Goal: Obtain resource: Download file/media

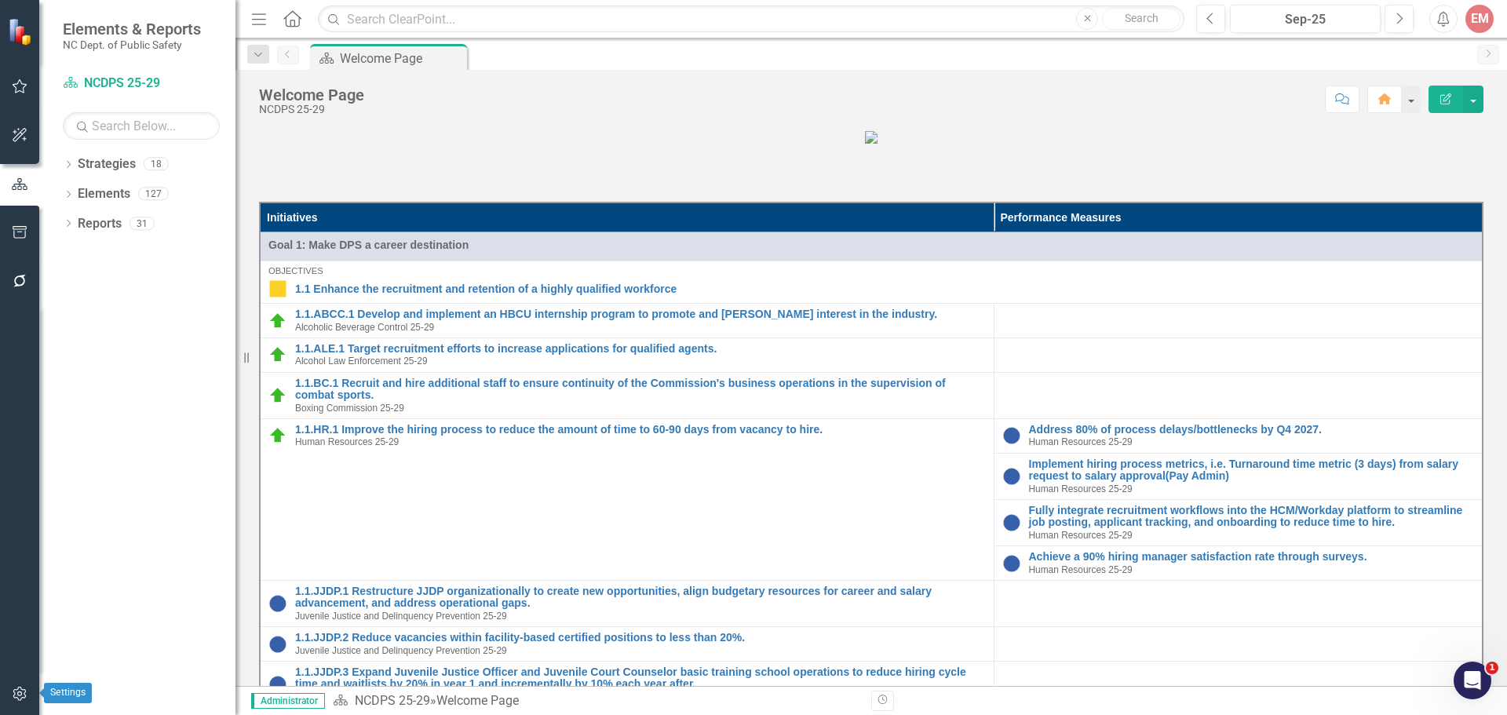
click at [21, 696] on icon "button" at bounding box center [20, 694] width 16 height 13
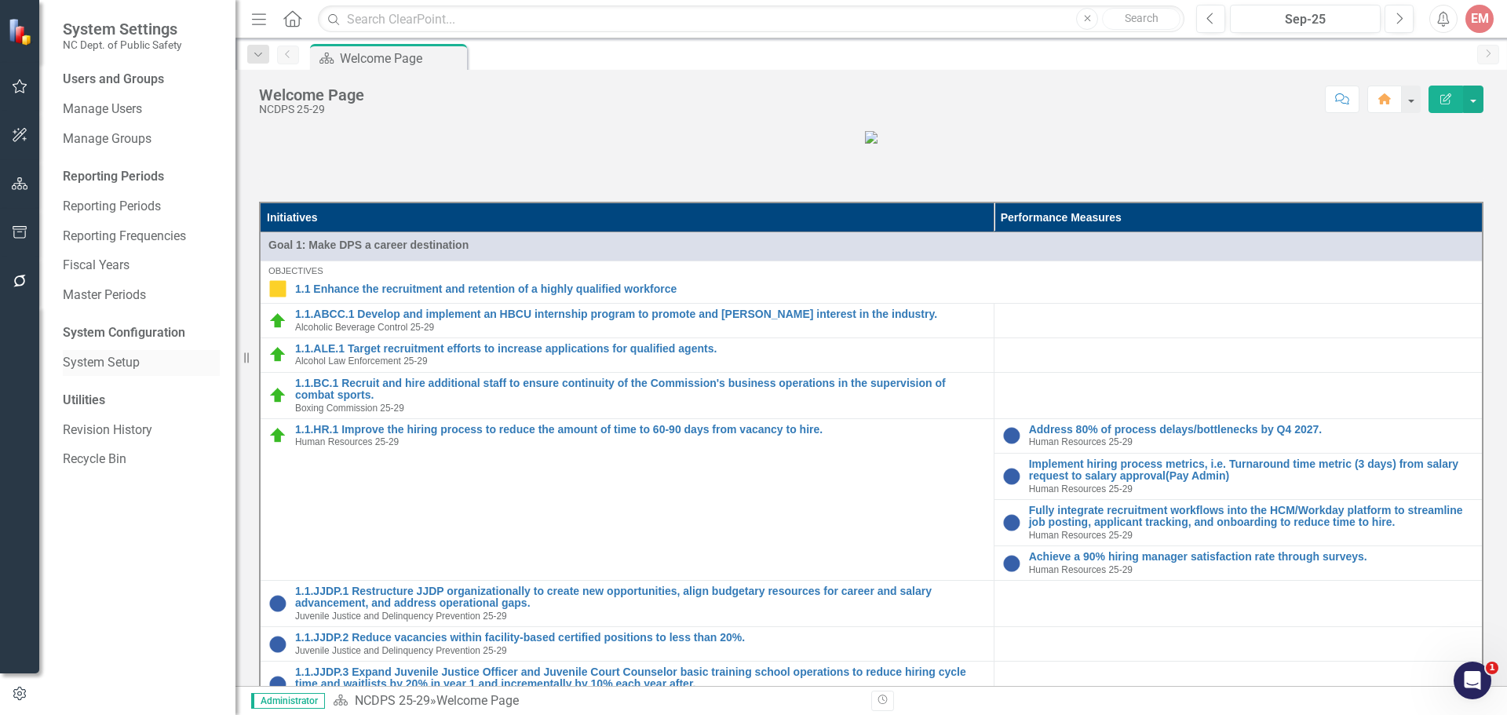
click at [142, 359] on link "System Setup" at bounding box center [141, 363] width 157 height 18
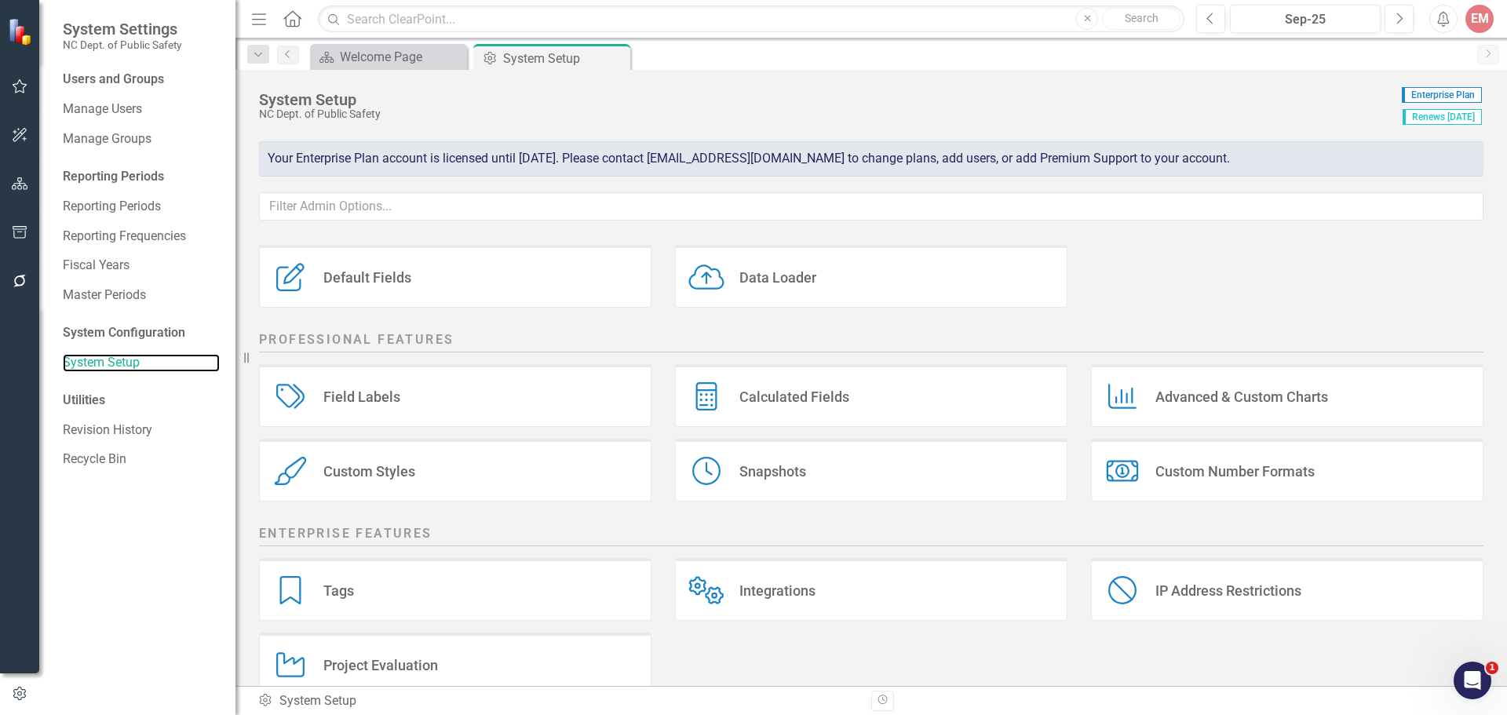
scroll to position [213, 0]
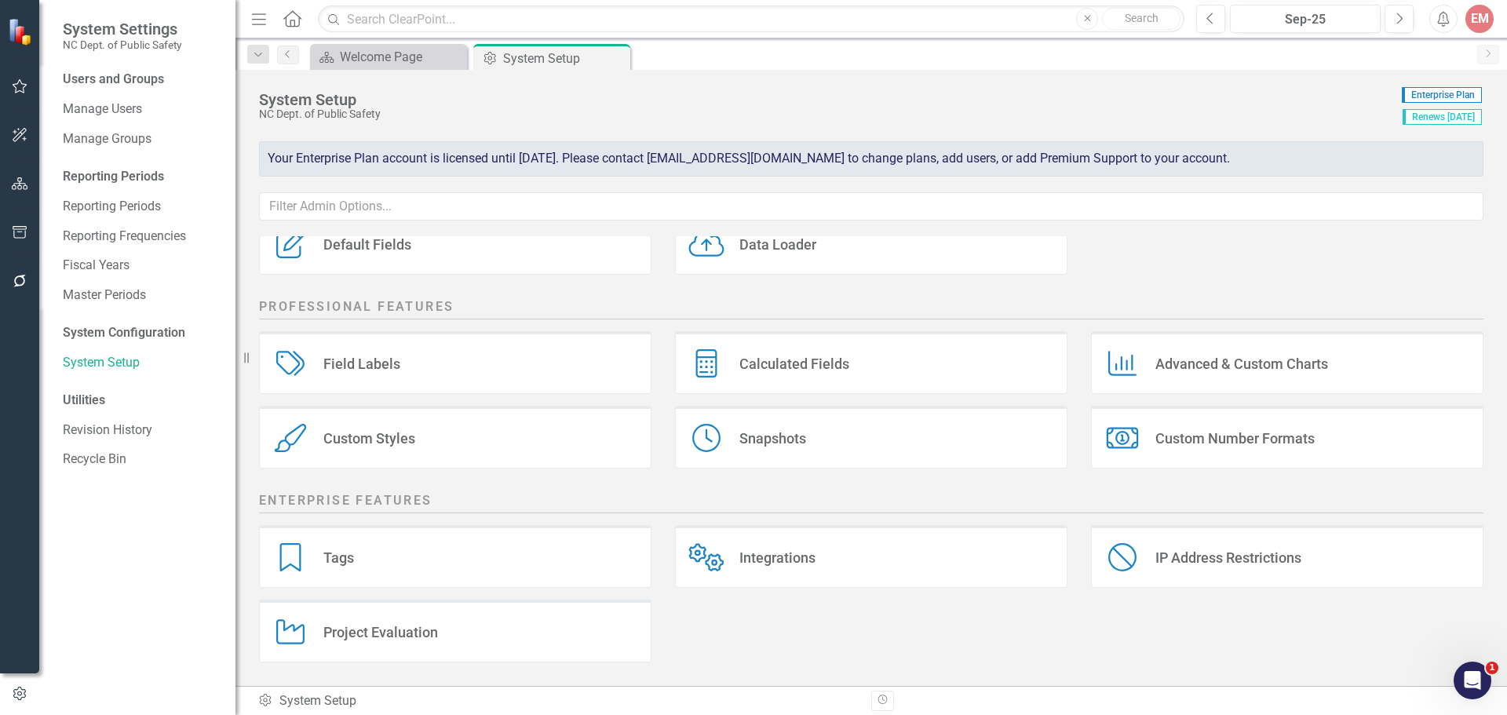
click at [502, 459] on div "Custom Styles Custom Styles" at bounding box center [455, 437] width 393 height 63
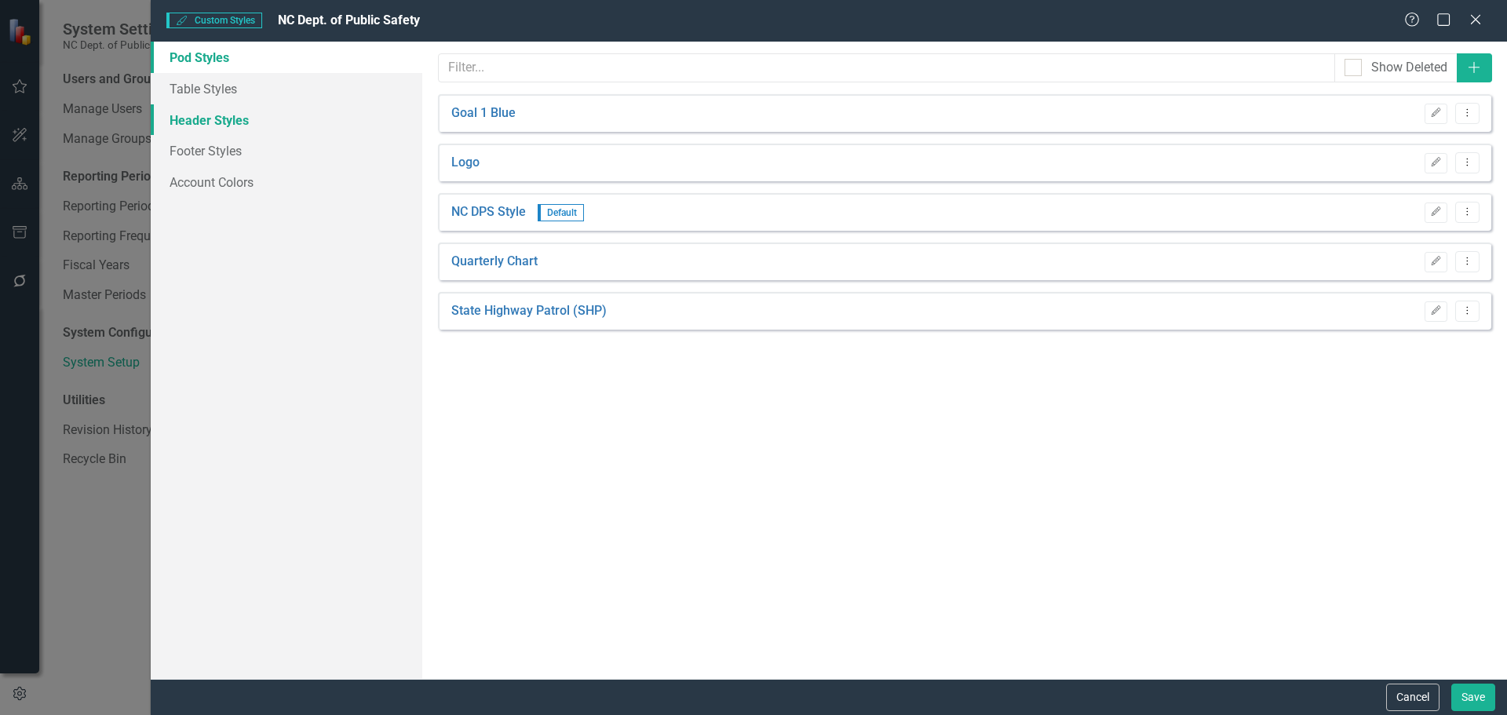
click at [252, 123] on link "Header Styles" at bounding box center [287, 119] width 272 height 31
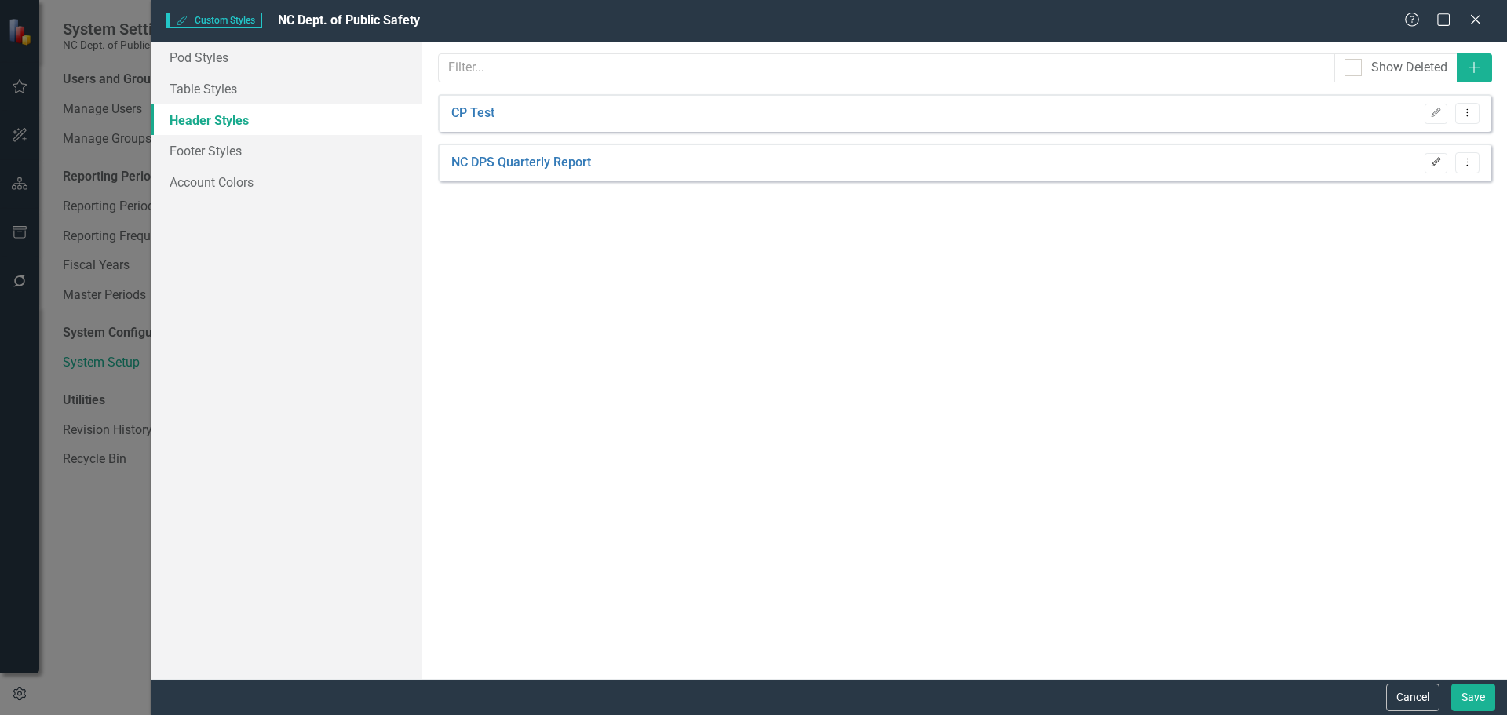
click at [1437, 153] on button "Edit" at bounding box center [1436, 163] width 23 height 20
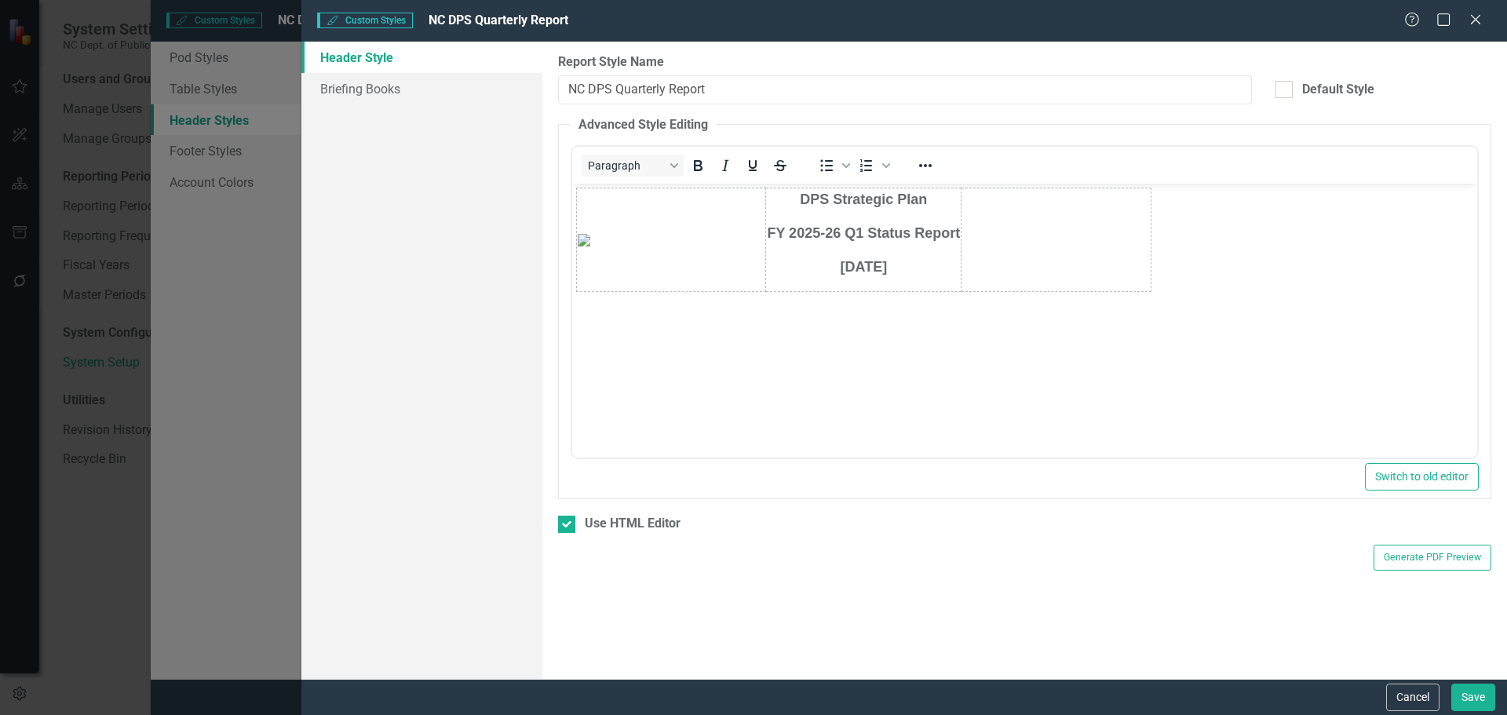
scroll to position [0, 0]
click at [873, 269] on span "[DATE]" at bounding box center [863, 267] width 47 height 16
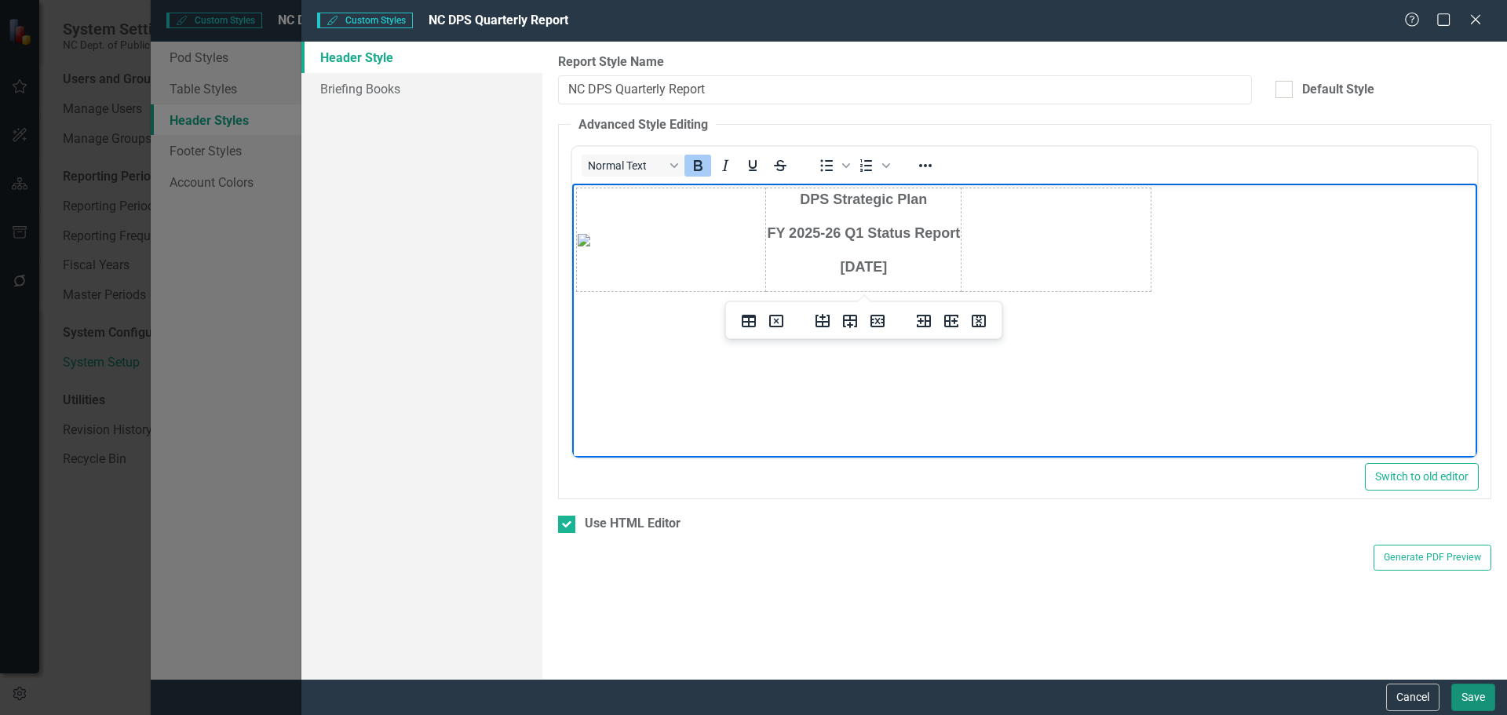
click at [1480, 696] on button "Save" at bounding box center [1474, 697] width 44 height 27
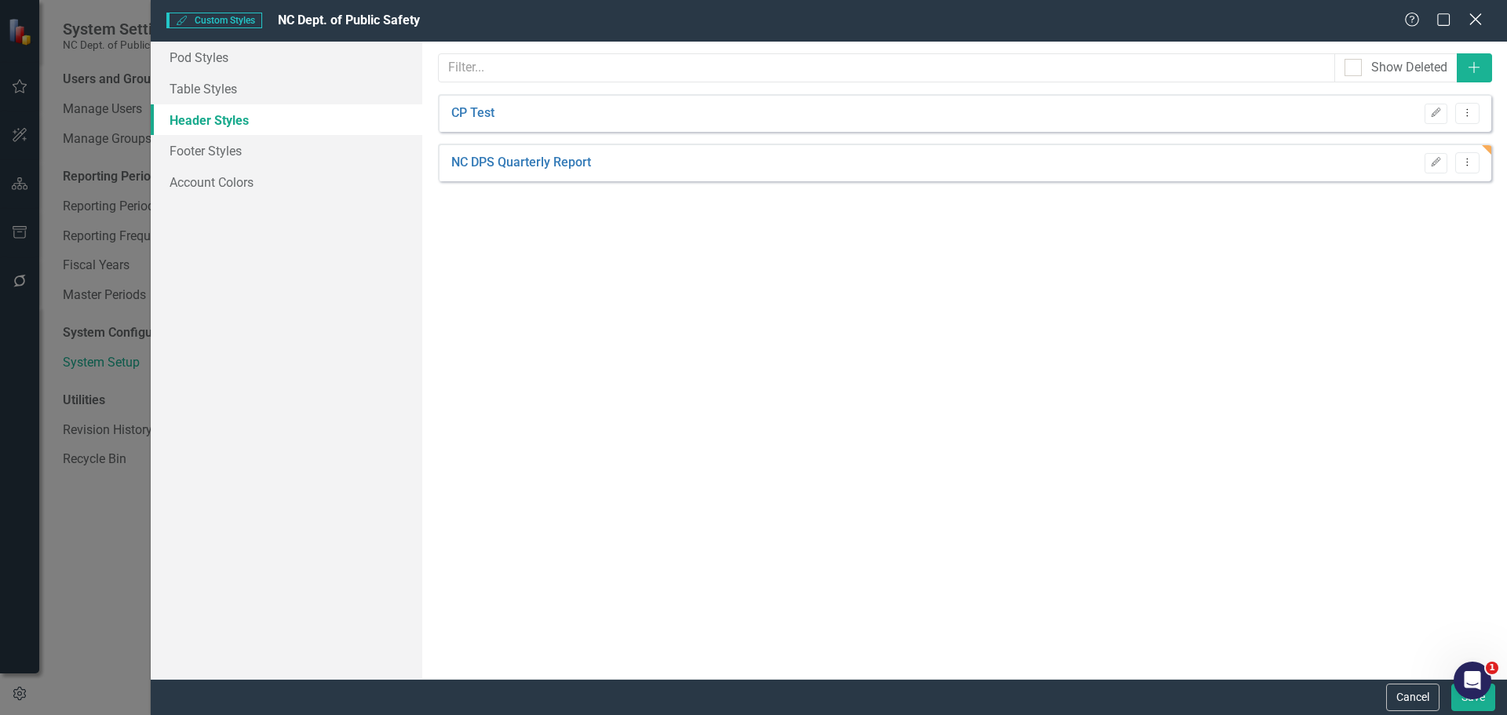
click at [1481, 20] on icon "Close" at bounding box center [1476, 19] width 20 height 15
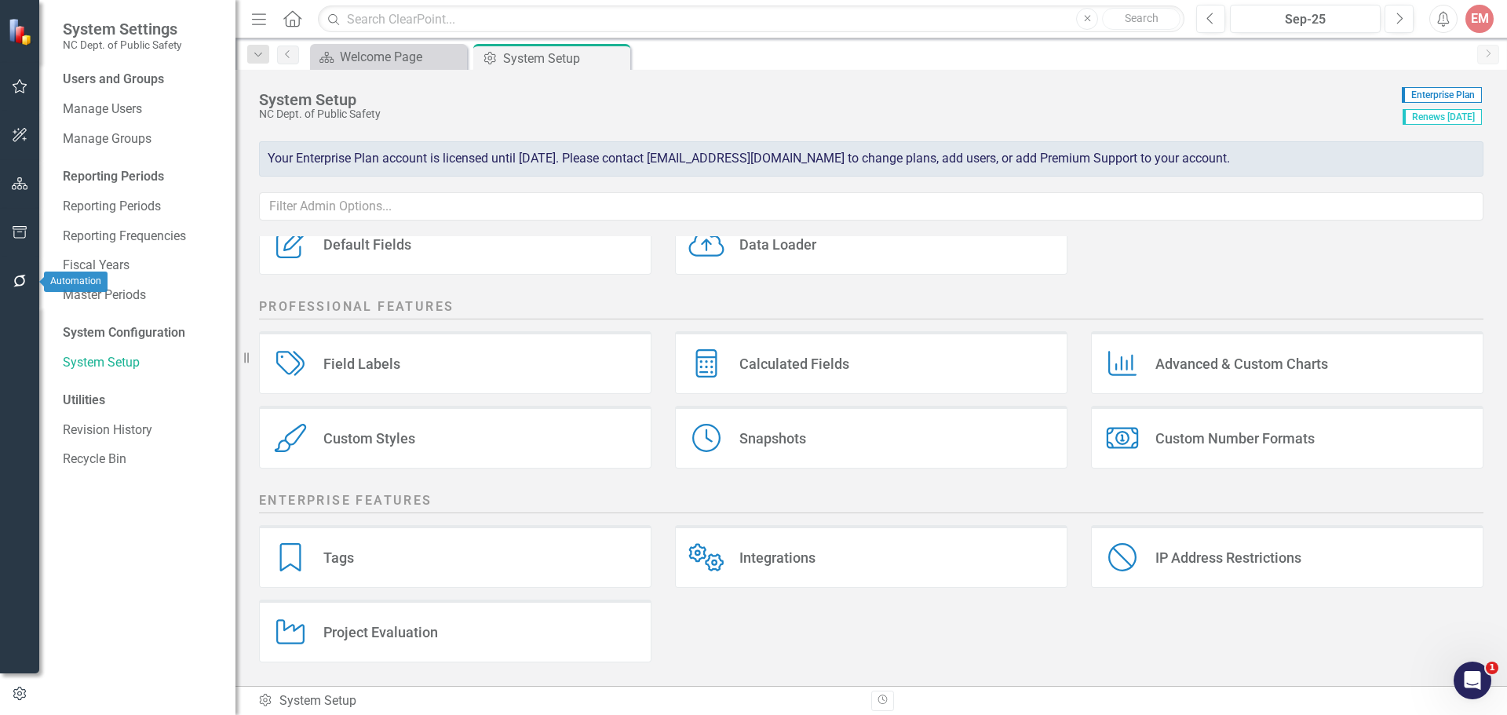
click at [23, 239] on icon "button" at bounding box center [20, 232] width 14 height 13
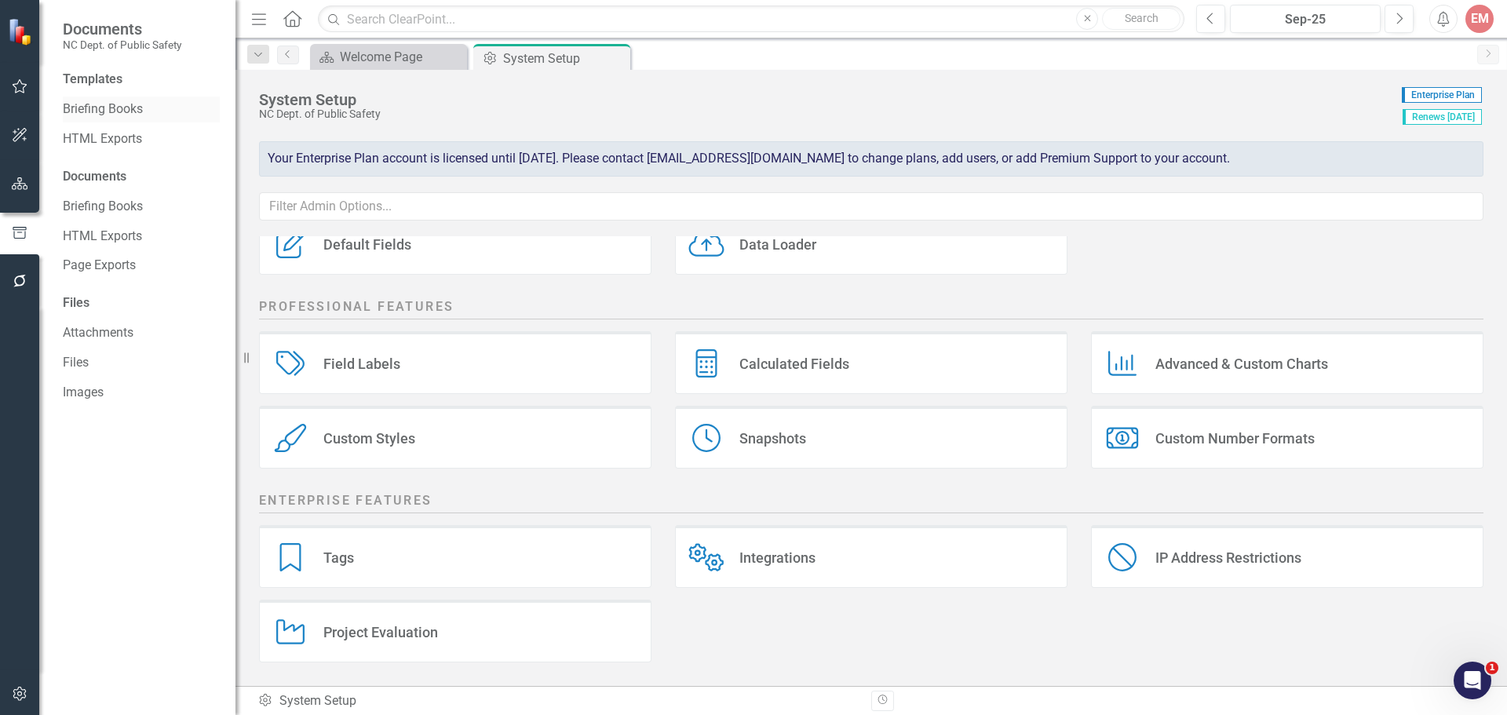
click at [83, 97] on div "Briefing Books" at bounding box center [141, 110] width 157 height 26
click at [134, 107] on link "Briefing Books" at bounding box center [141, 109] width 157 height 18
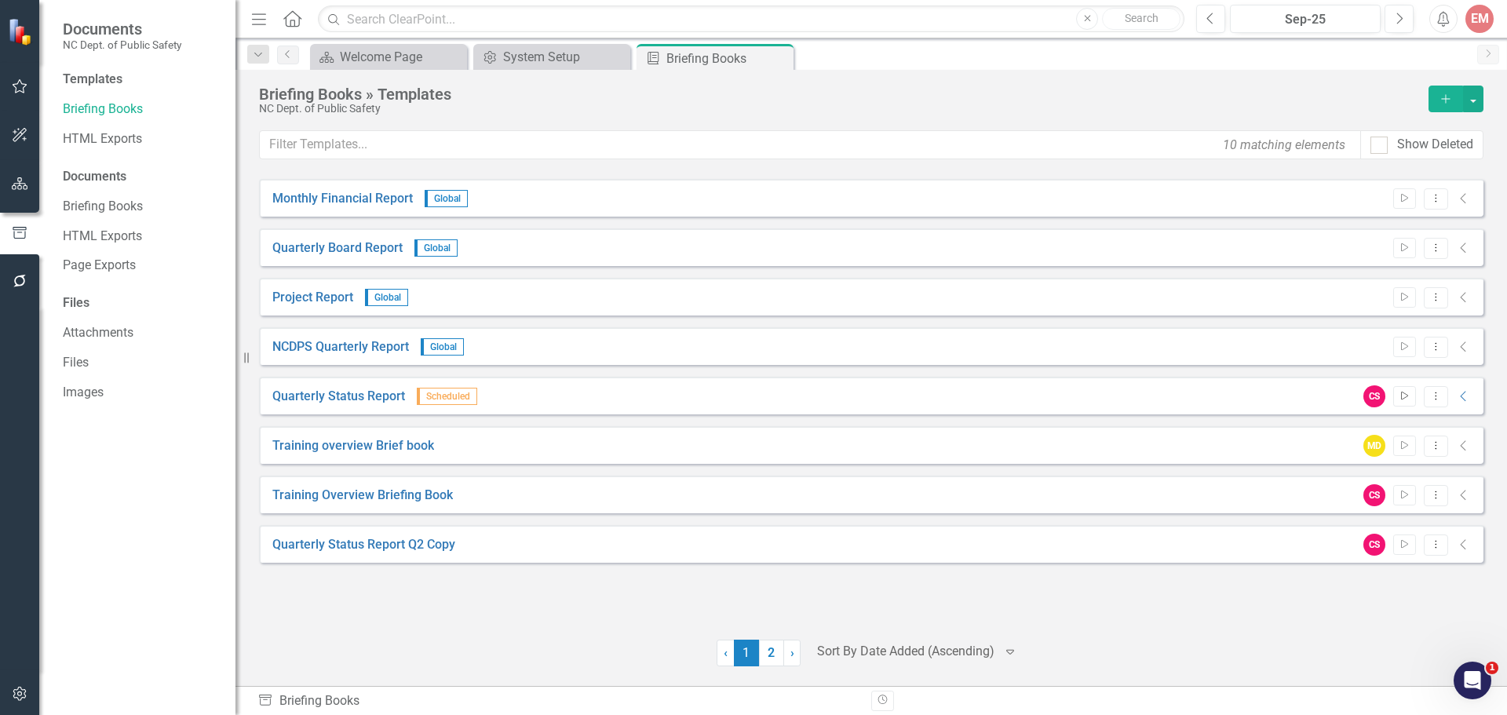
click at [1404, 395] on icon "Start" at bounding box center [1405, 396] width 12 height 9
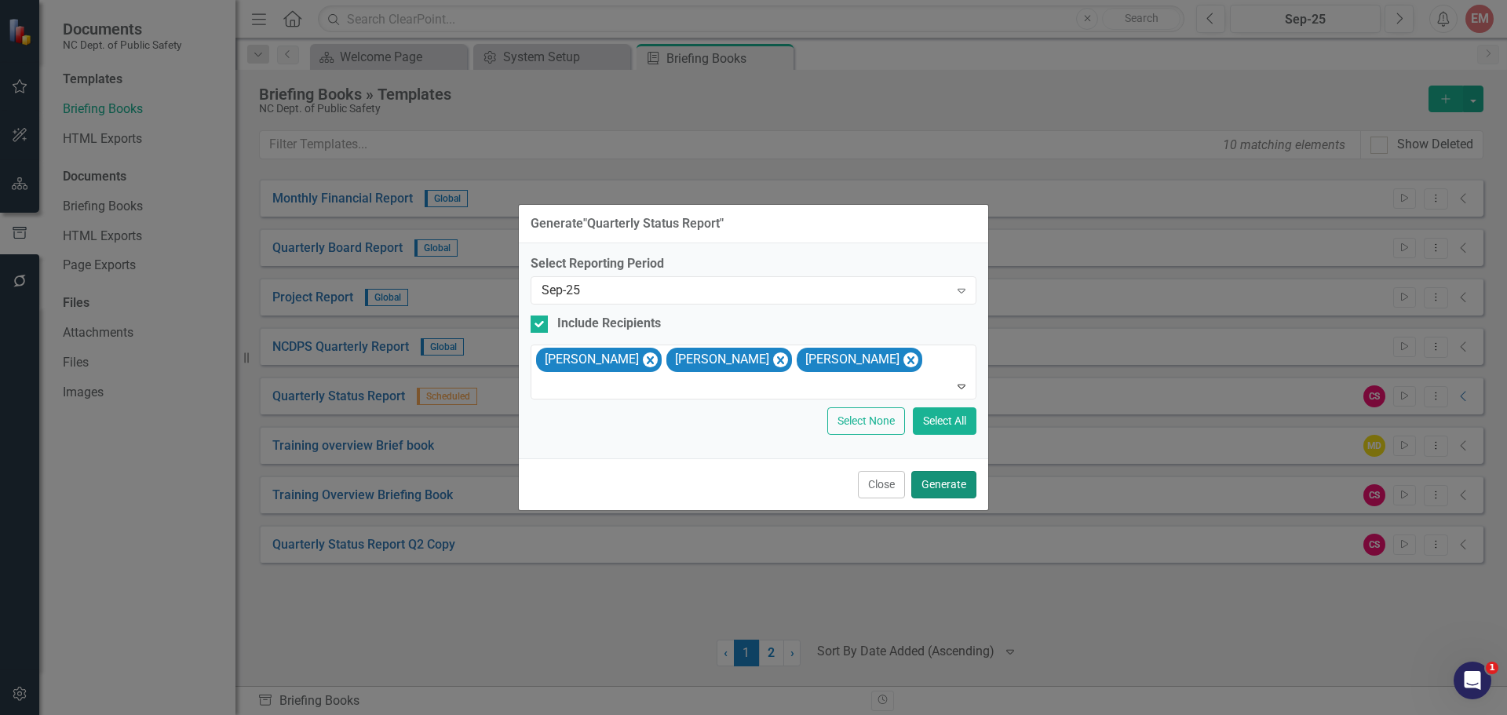
click at [959, 485] on button "Generate" at bounding box center [943, 484] width 65 height 27
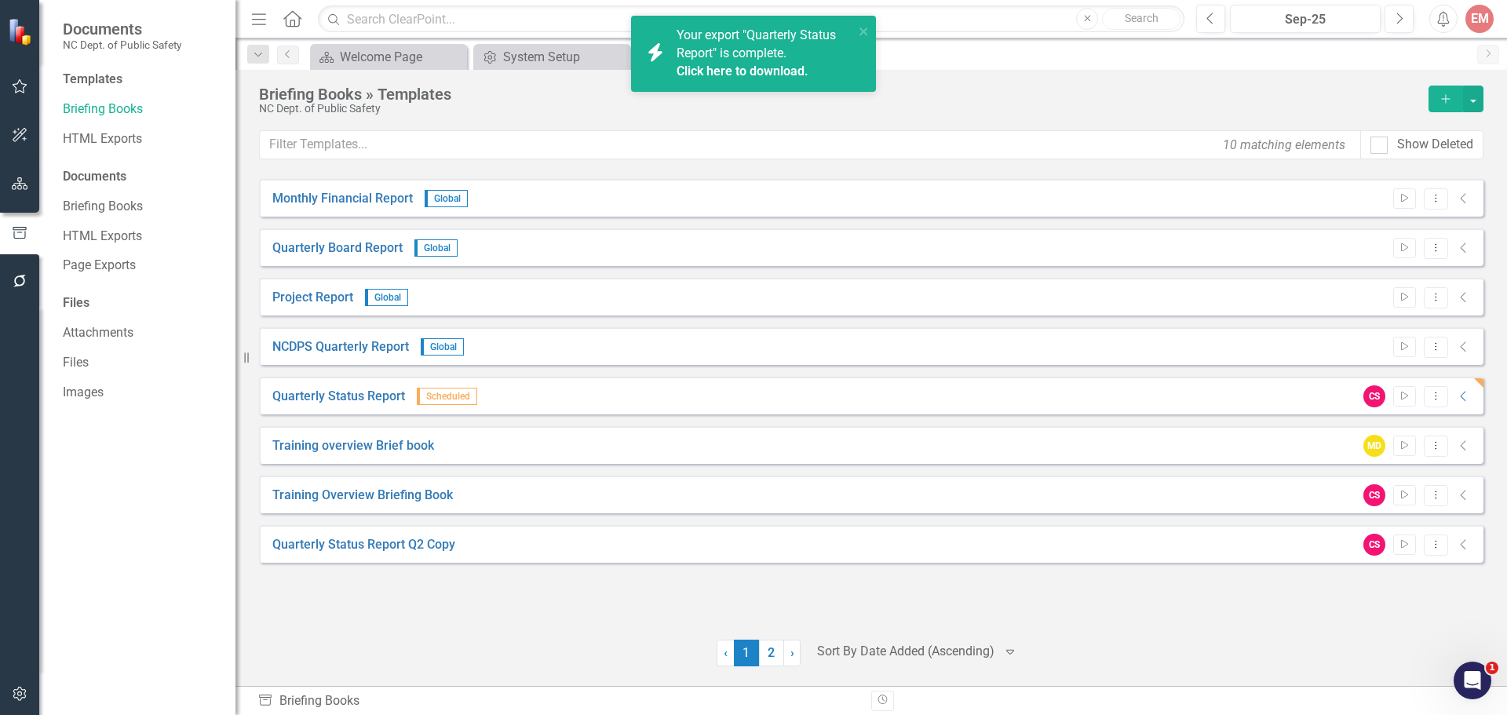
click at [736, 67] on link "Click here to download." at bounding box center [743, 71] width 132 height 15
